Goal: Browse casually

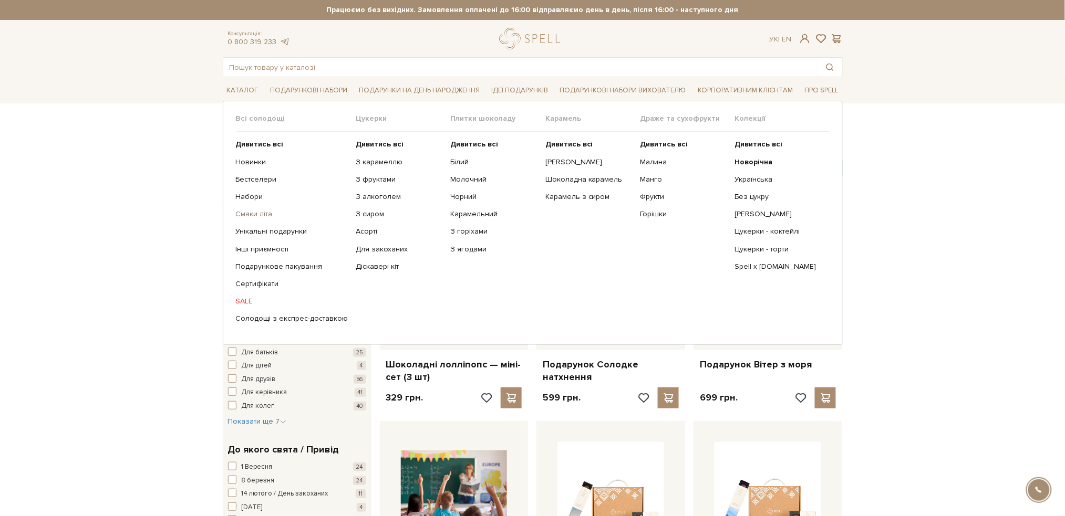
scroll to position [2068, 0]
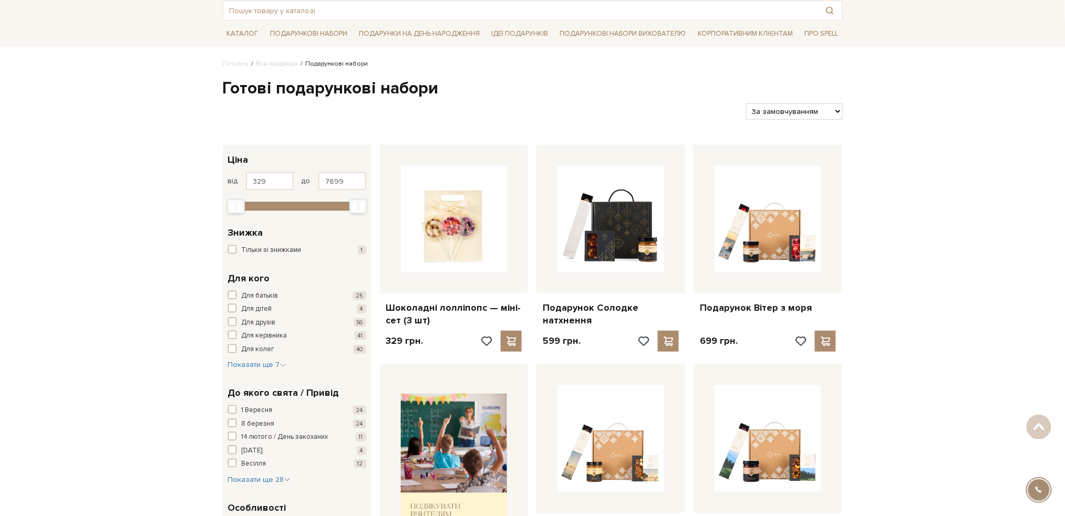
scroll to position [0, 0]
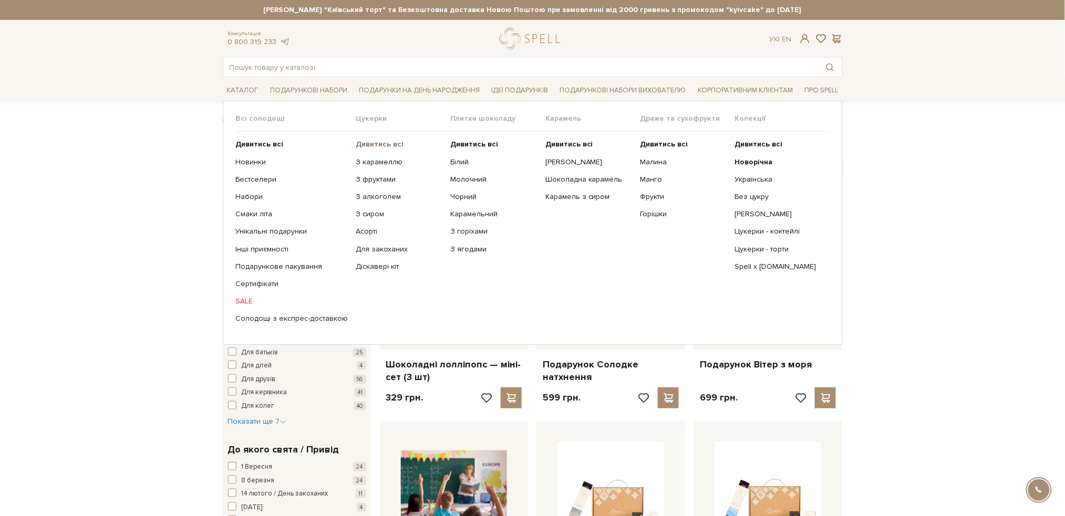
click at [380, 146] on b "Дивитись всі" at bounding box center [380, 144] width 48 height 9
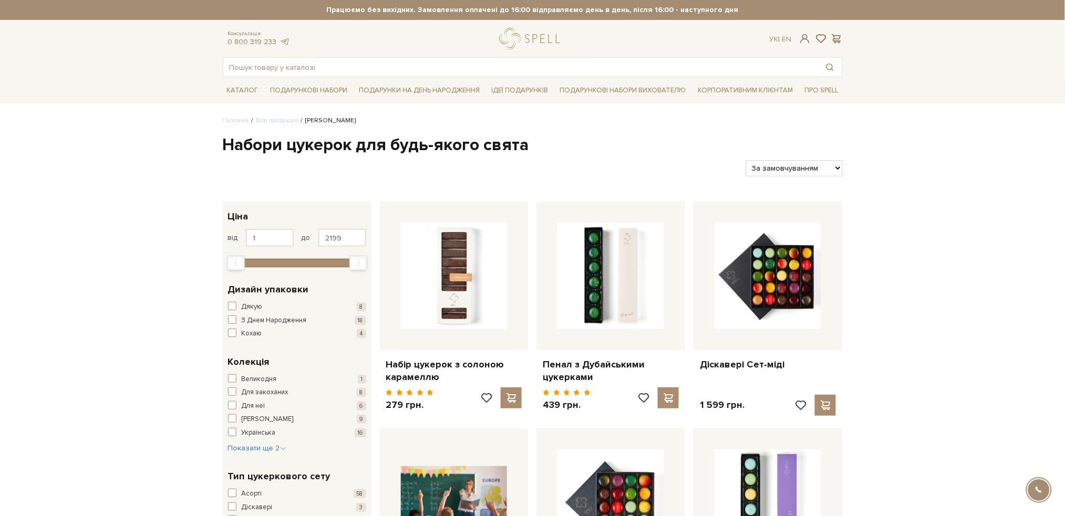
click at [844, 168] on div "За замовчуванням За Ціною (зростання) За Ціною (зменшення) Новинки За популярні…" at bounding box center [794, 168] width 105 height 16
click at [828, 168] on select "За замовчуванням За Ціною (зростання) За Ціною (зменшення) Новинки За популярні…" at bounding box center [794, 168] width 96 height 16
select select "https://spellchocolate.com/our-productions/seti-cukerok/?sort=p.price&order=ASC"
click at [746, 160] on select "За замовчуванням За Ціною (зростання) За Ціною (зменшення) Новинки За популярні…" at bounding box center [794, 168] width 96 height 16
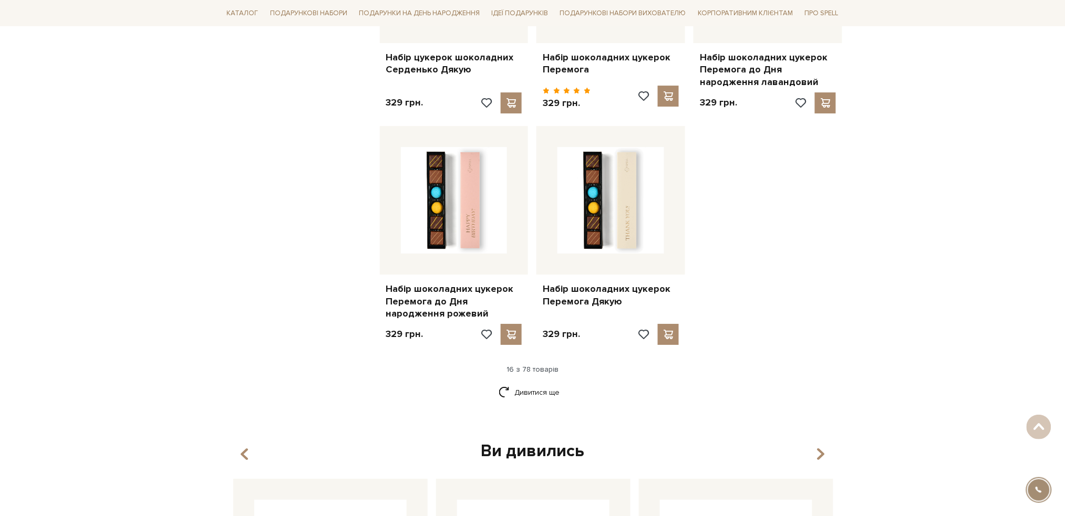
scroll to position [1261, 0]
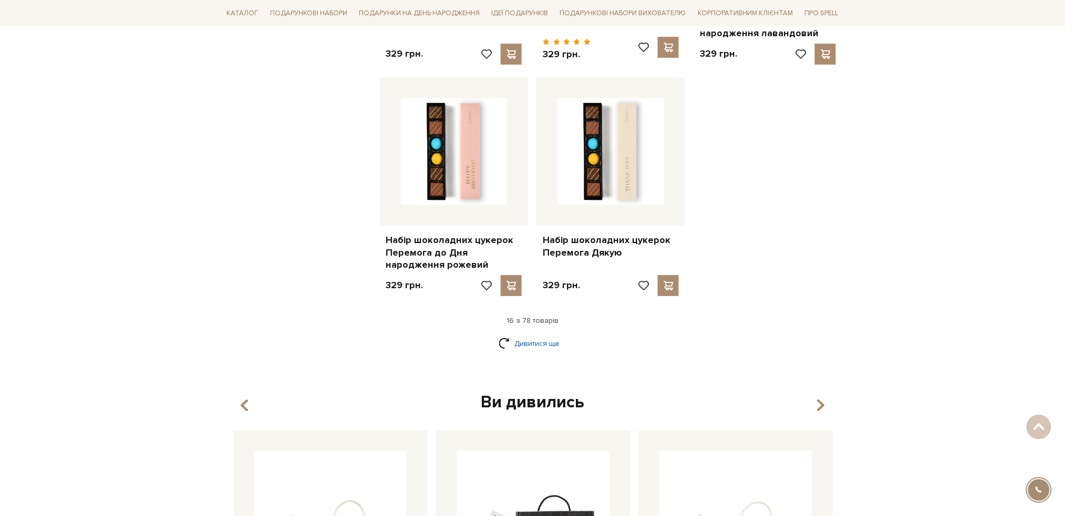
click at [530, 348] on link "Дивитися ще" at bounding box center [532, 344] width 68 height 18
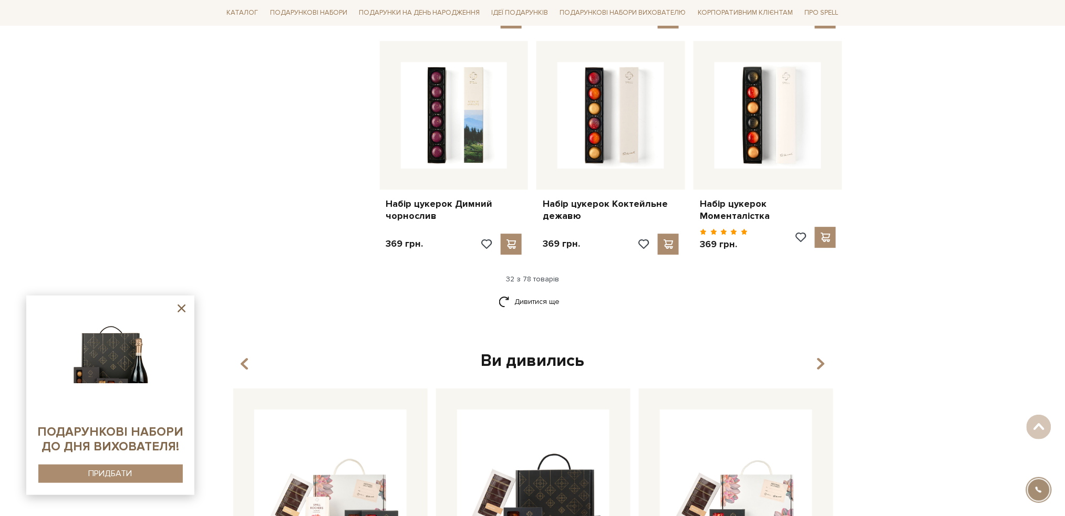
scroll to position [2451, 0]
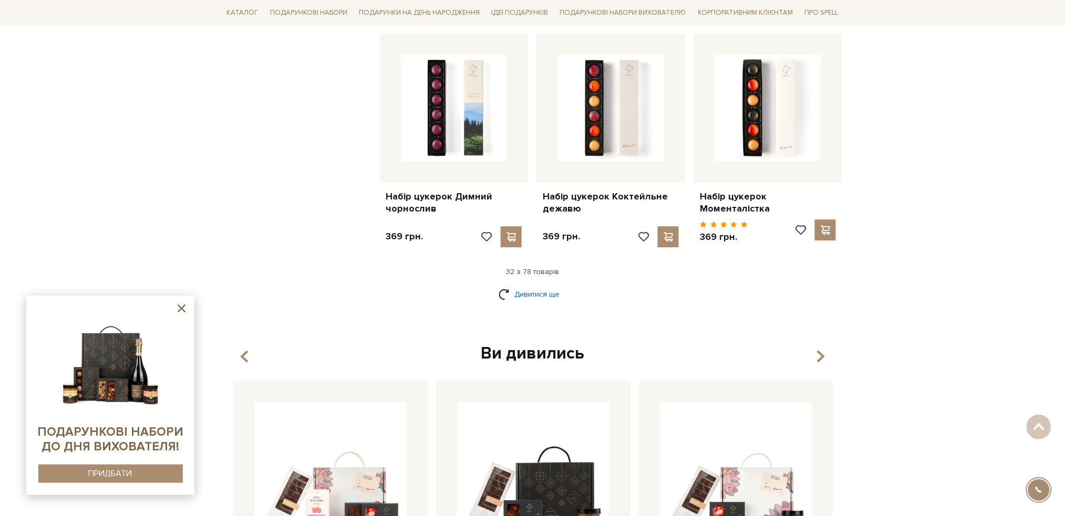
click at [524, 285] on link "Дивитися ще" at bounding box center [532, 294] width 68 height 18
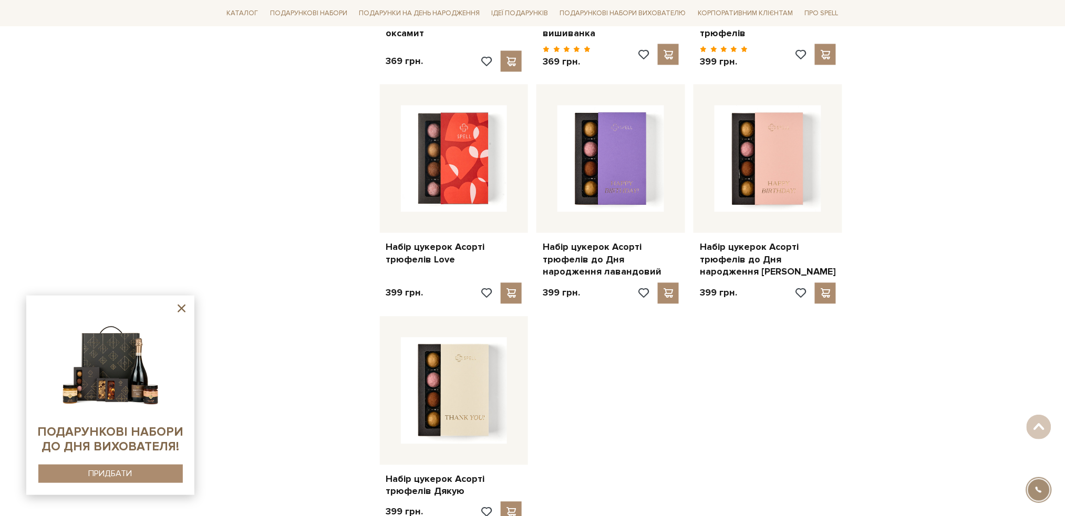
scroll to position [3711, 0]
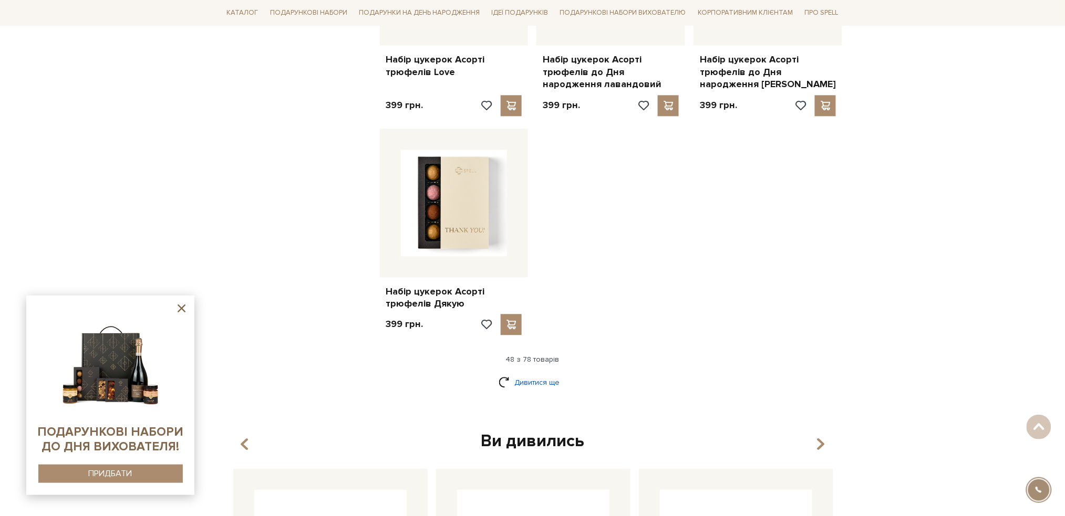
click at [548, 373] on link "Дивитися ще" at bounding box center [532, 382] width 68 height 18
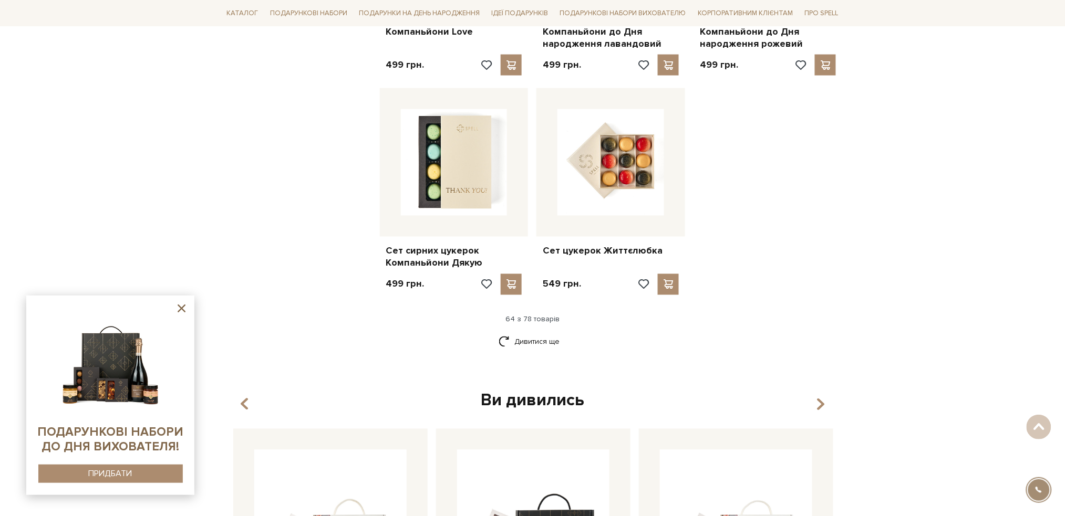
scroll to position [4902, 0]
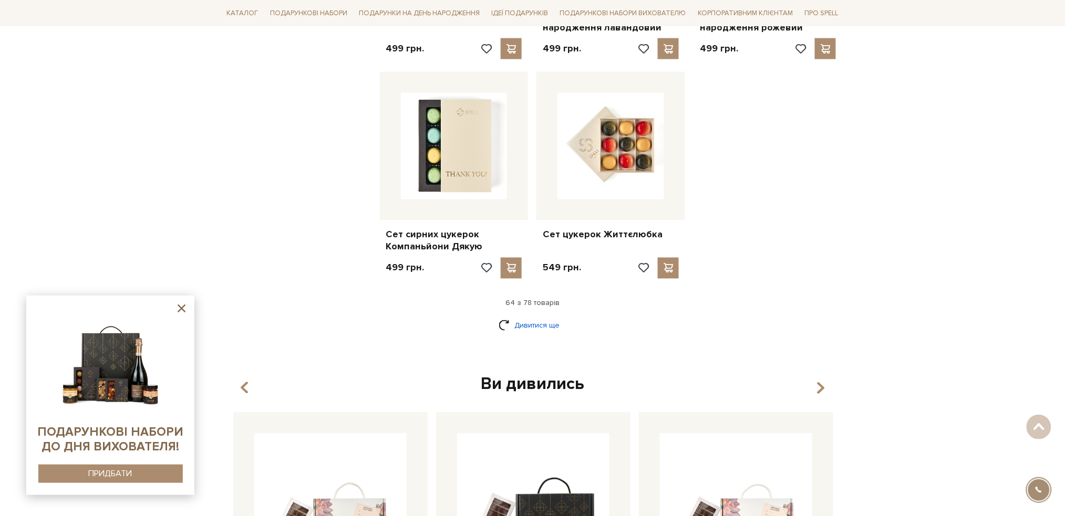
click at [535, 317] on link "Дивитися ще" at bounding box center [532, 326] width 68 height 18
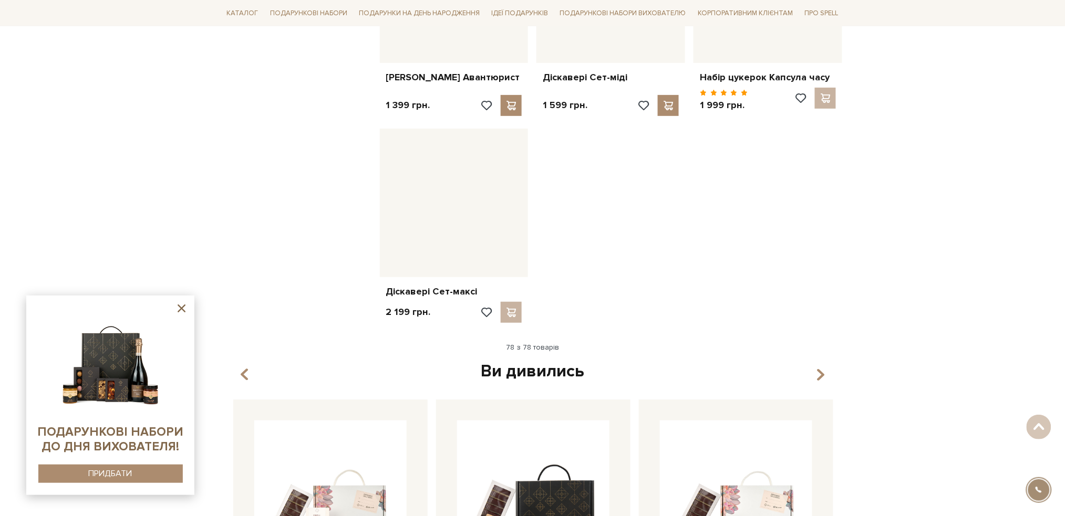
scroll to position [5952, 0]
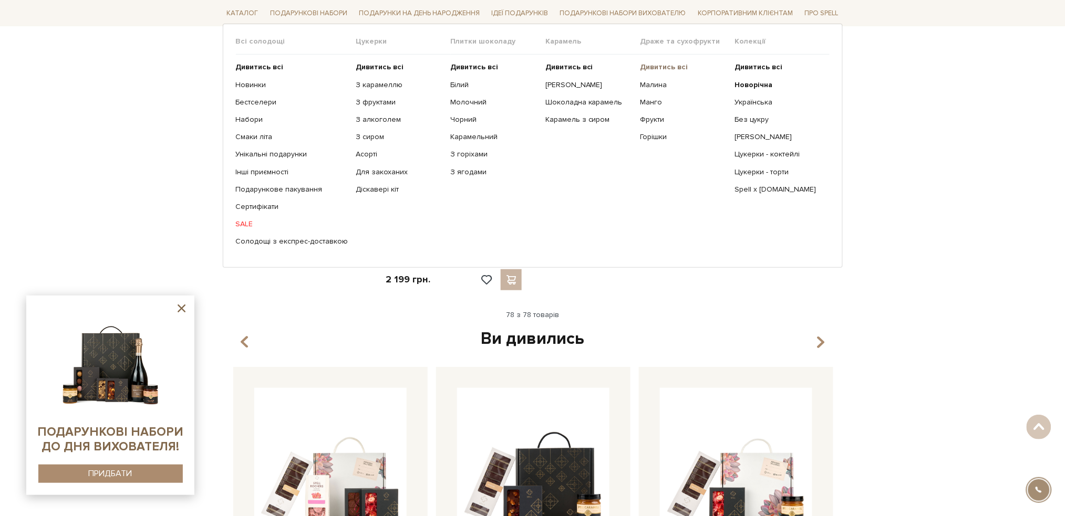
click at [675, 65] on b "Дивитись всі" at bounding box center [664, 67] width 48 height 9
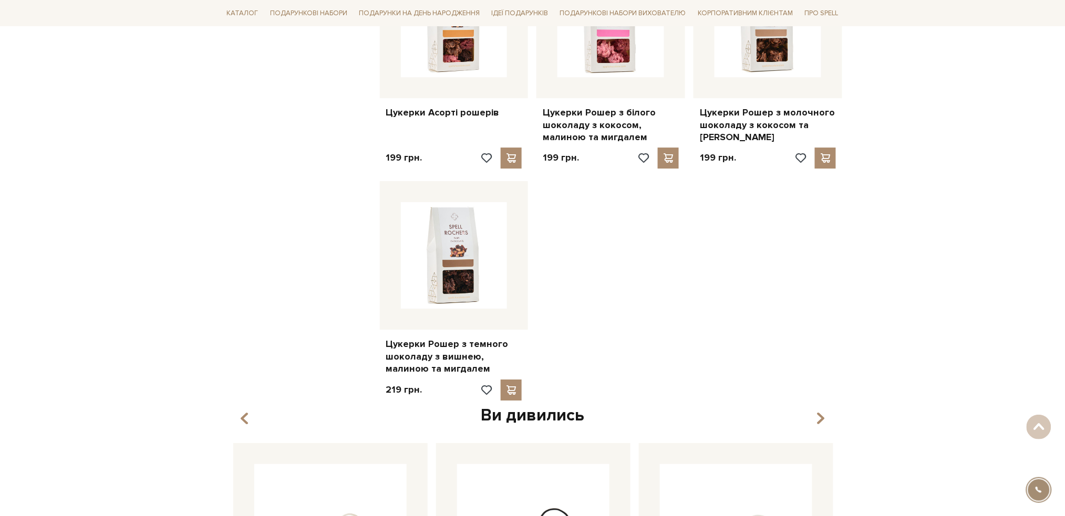
scroll to position [1190, 0]
